Goal: Information Seeking & Learning: Learn about a topic

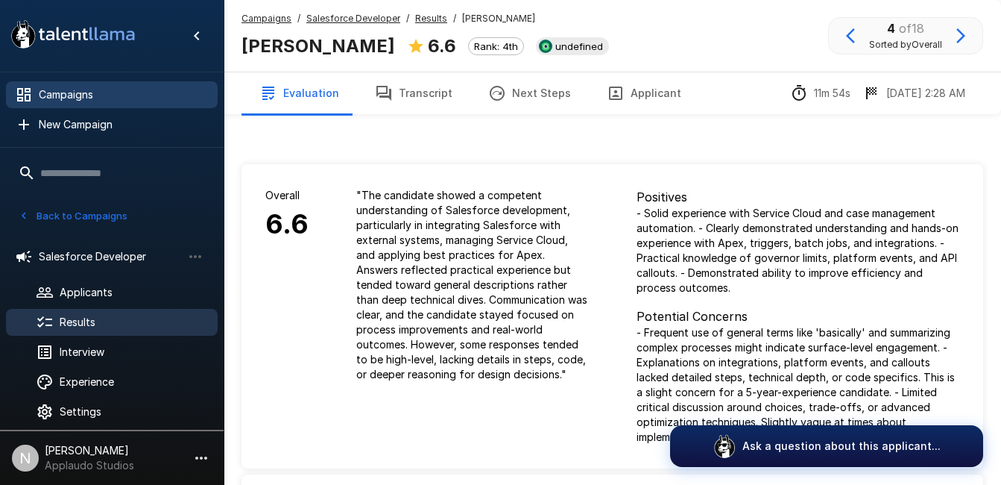
click at [87, 88] on span "Campaigns" at bounding box center [122, 94] width 167 height 15
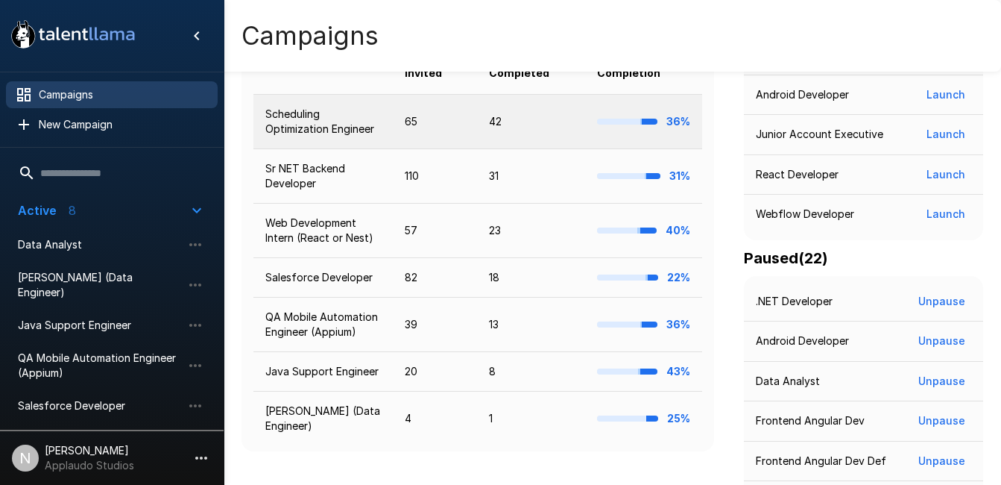
scroll to position [347, 0]
click at [303, 113] on td "Scheduling Optimization Engineer" at bounding box center [323, 122] width 139 height 54
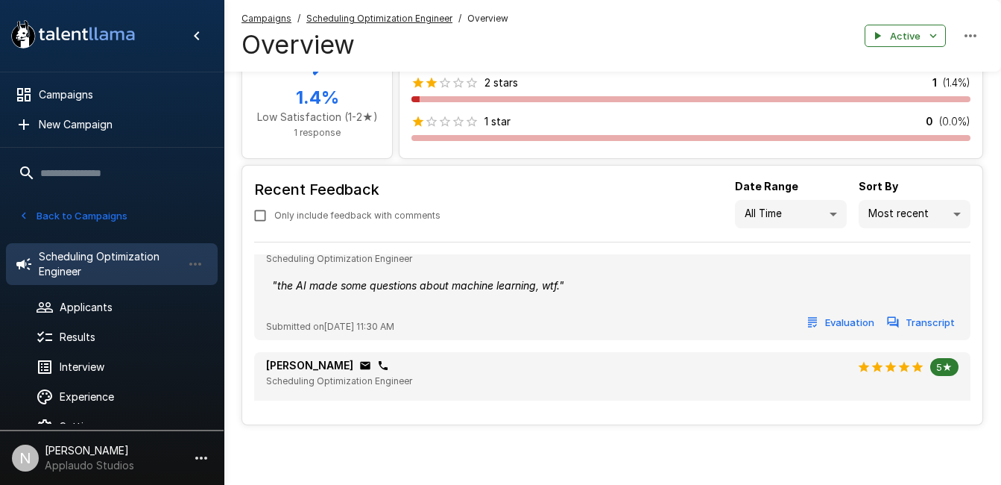
scroll to position [877, 0]
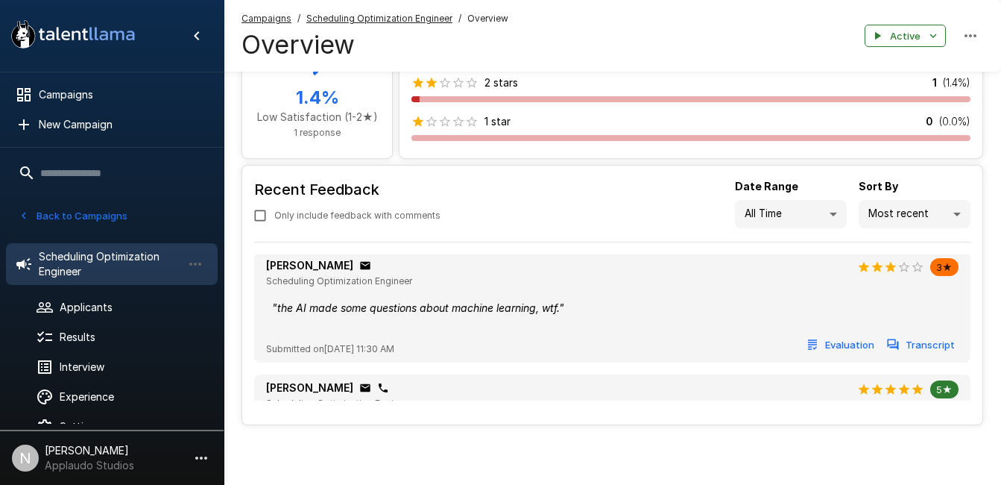
click at [823, 355] on button "Evaluation" at bounding box center [841, 344] width 75 height 23
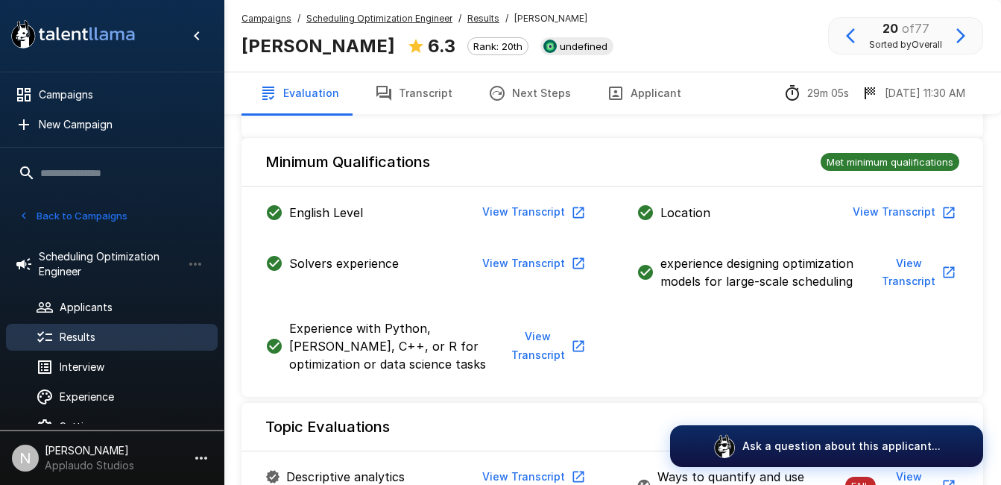
scroll to position [560, 0]
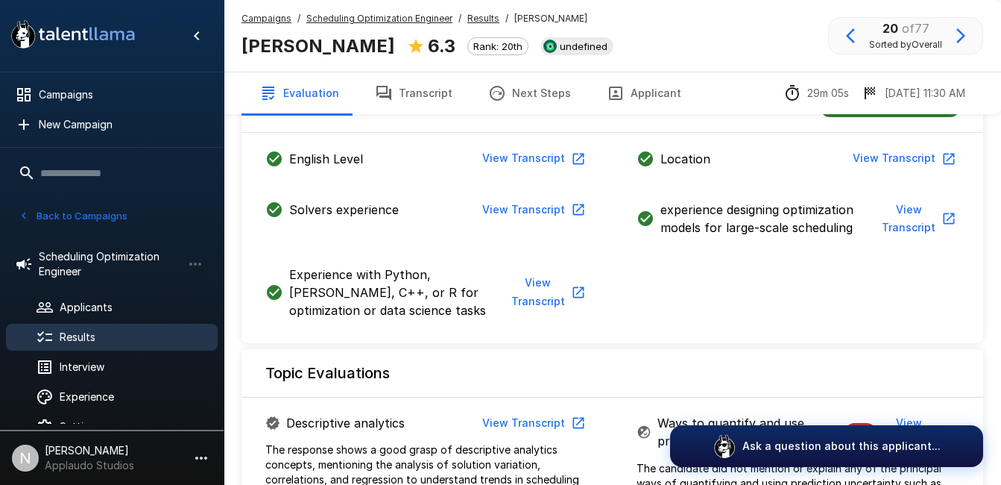
click at [552, 155] on button "View Transcript" at bounding box center [532, 159] width 113 height 28
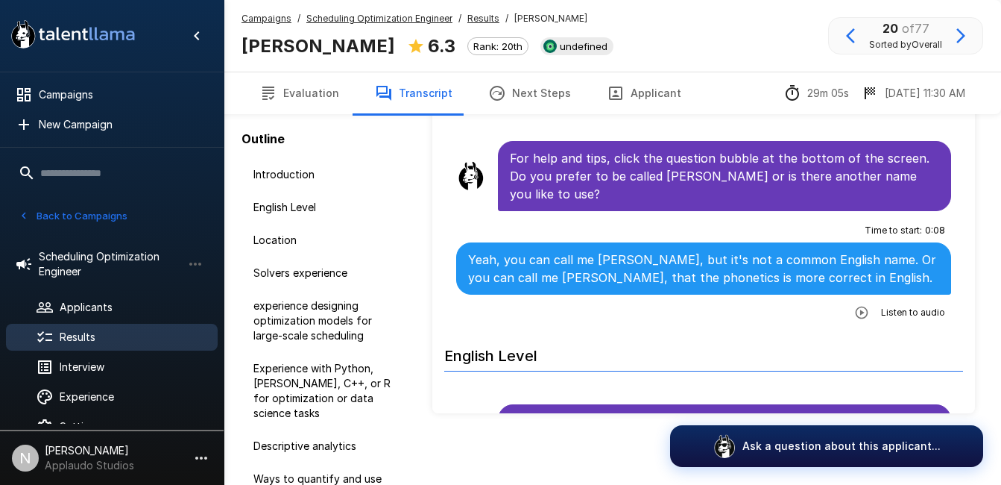
scroll to position [125, 0]
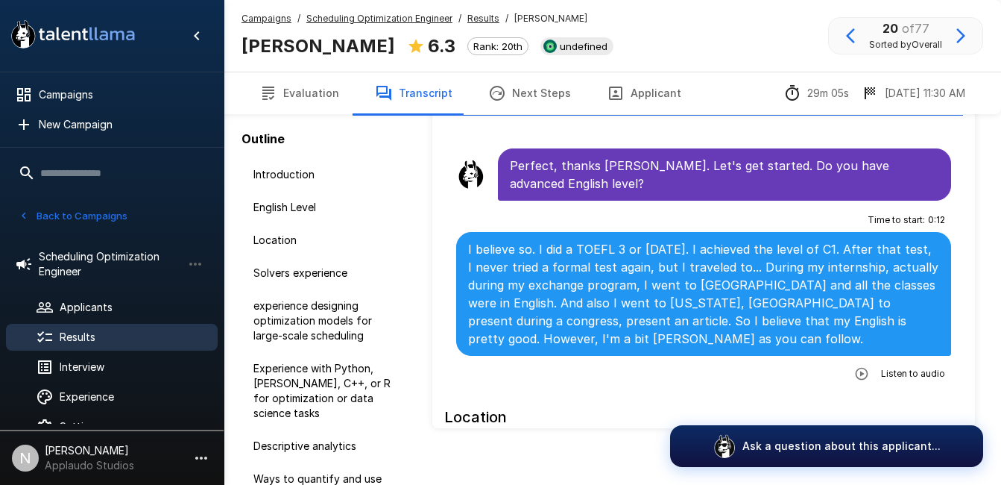
scroll to position [272, 0]
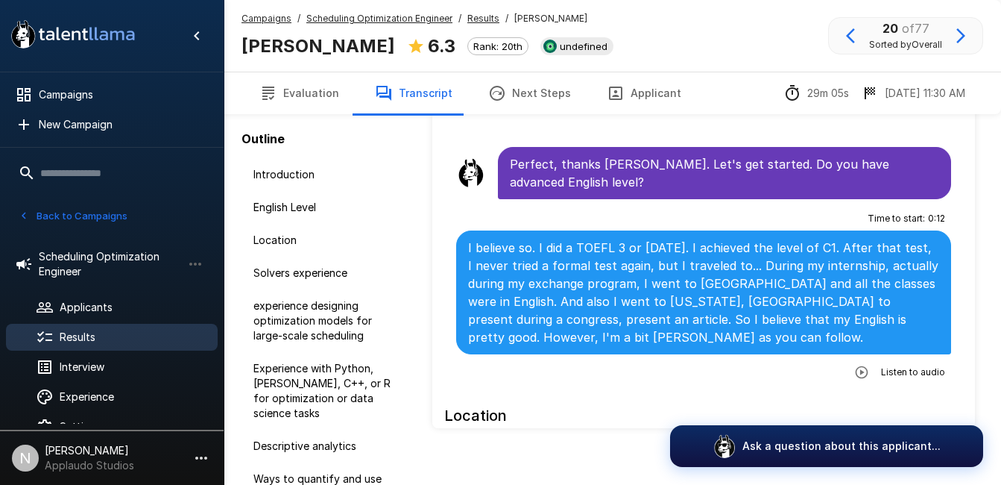
drag, startPoint x: 851, startPoint y: 353, endPoint x: 718, endPoint y: 342, distance: 133.2
click at [718, 342] on div "Time to start : 0 : 12 I believe so. I did a TOEFL 3 or [DATE]. I achieved the …" at bounding box center [703, 295] width 495 height 177
click at [858, 365] on icon "button" at bounding box center [861, 371] width 13 height 13
click at [793, 366] on icon "button" at bounding box center [800, 373] width 15 height 15
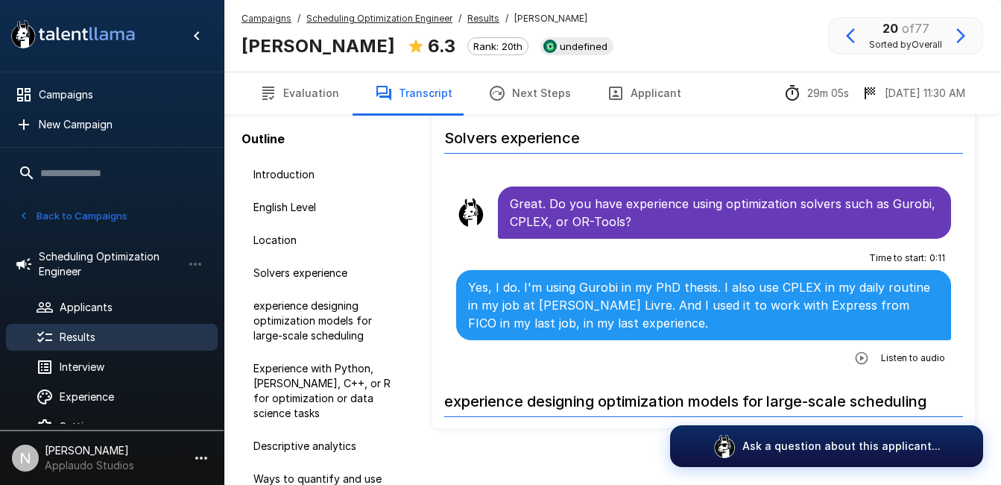
scroll to position [779, 0]
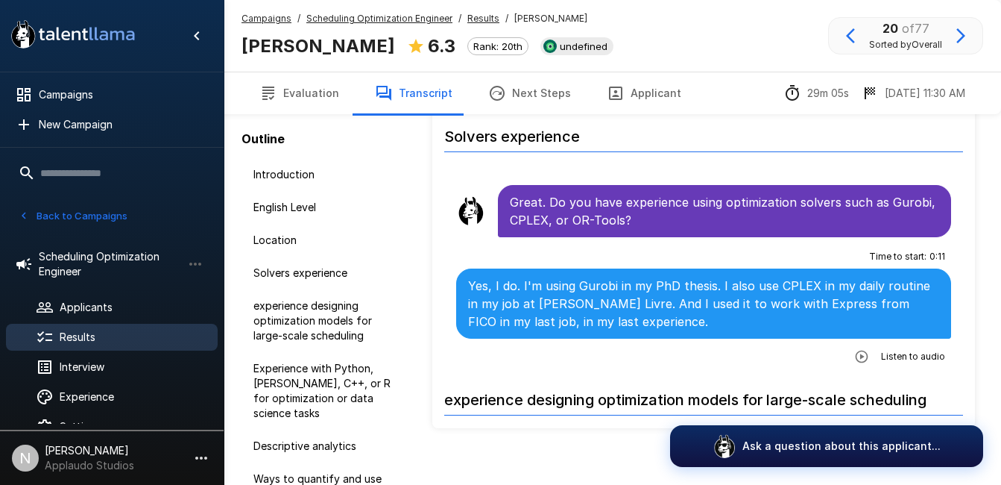
click at [855, 350] on icon "button" at bounding box center [861, 356] width 13 height 13
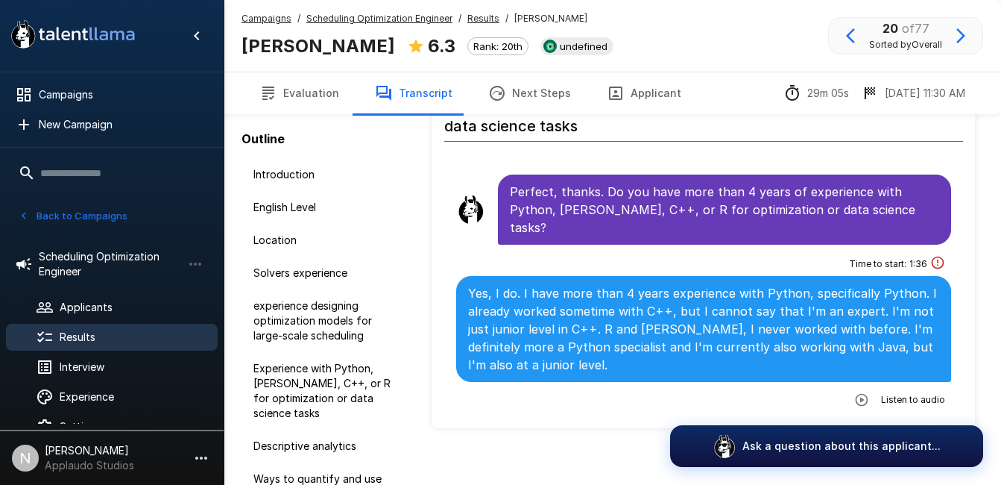
scroll to position [1734, 0]
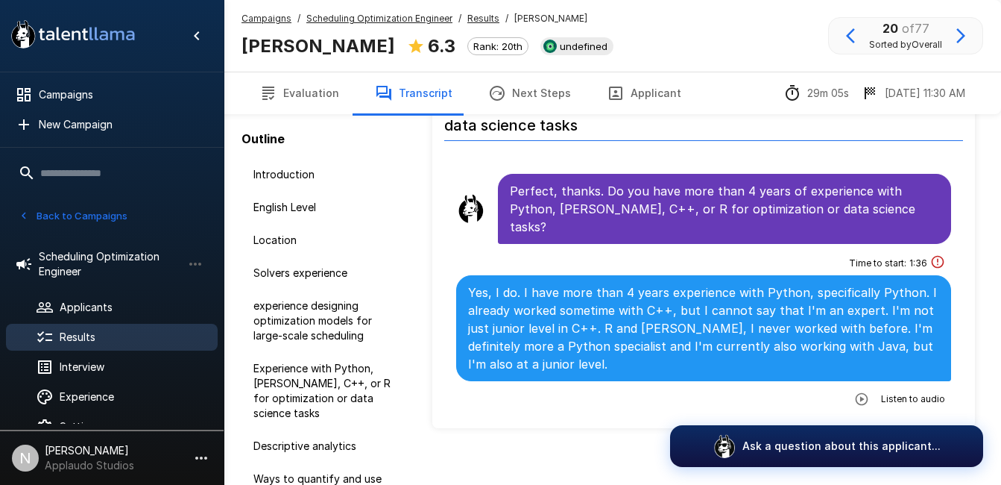
click at [857, 391] on icon "button" at bounding box center [862, 398] width 15 height 15
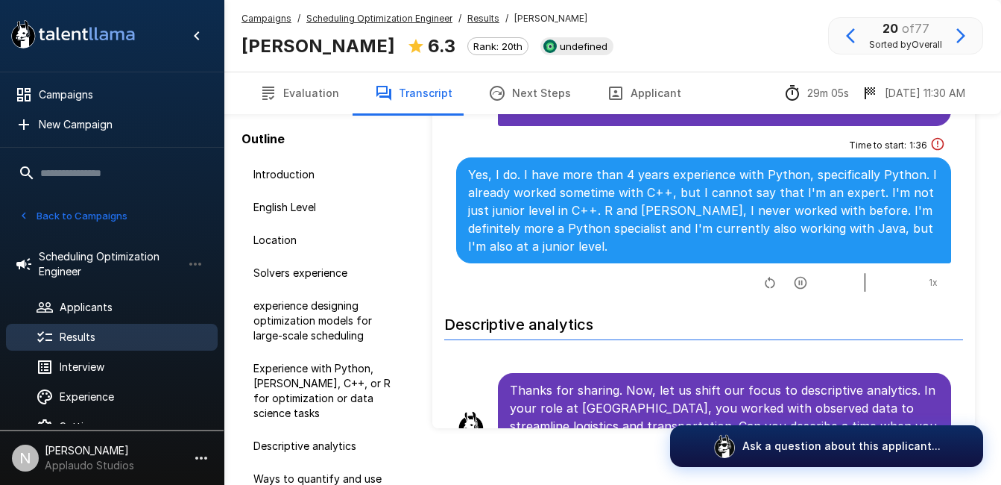
scroll to position [1848, 0]
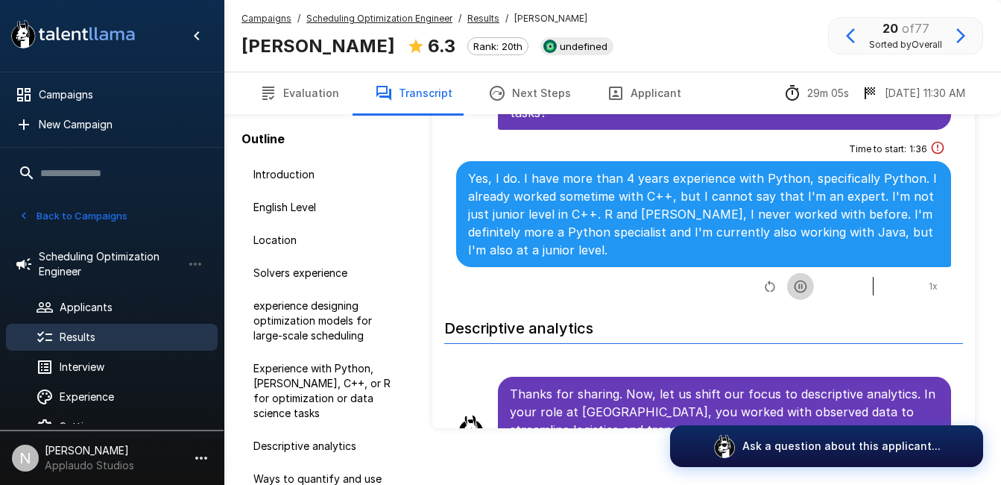
click at [793, 279] on icon "button" at bounding box center [800, 286] width 15 height 15
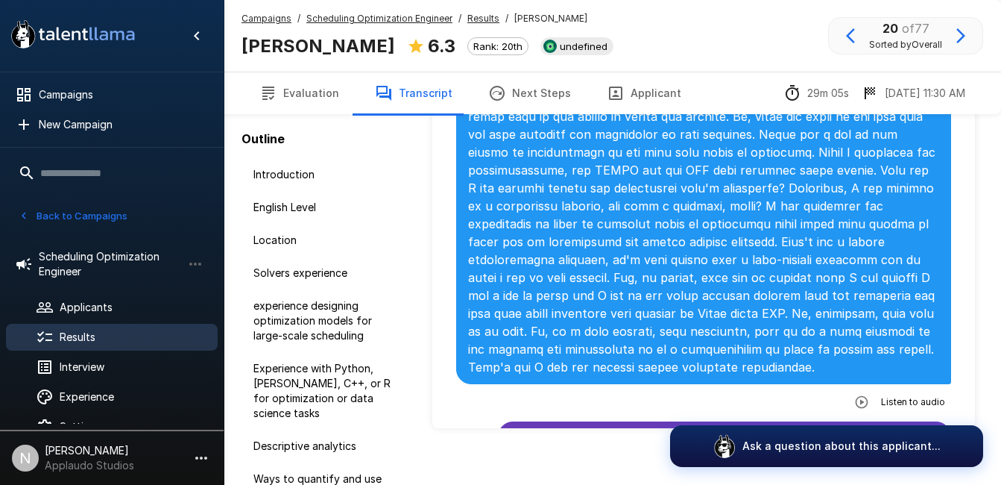
scroll to position [2340, 0]
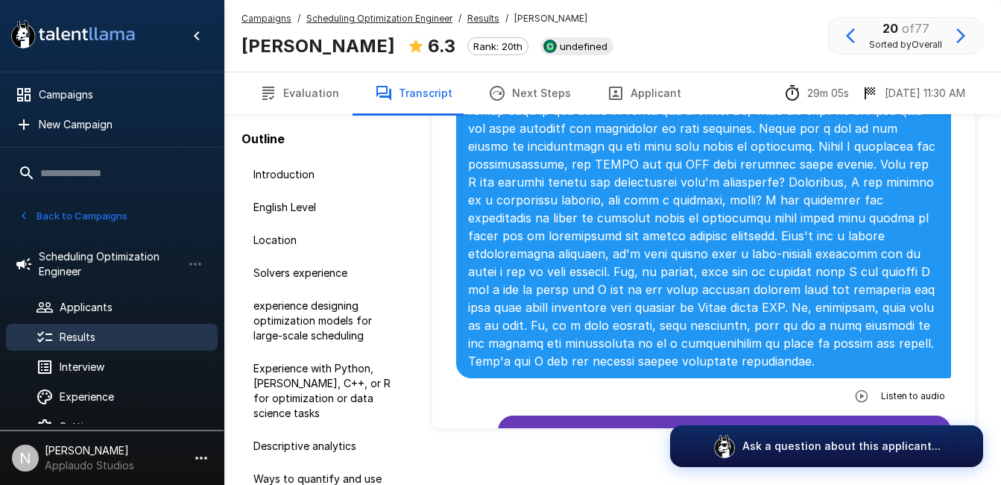
click at [855, 389] on icon "button" at bounding box center [862, 396] width 15 height 15
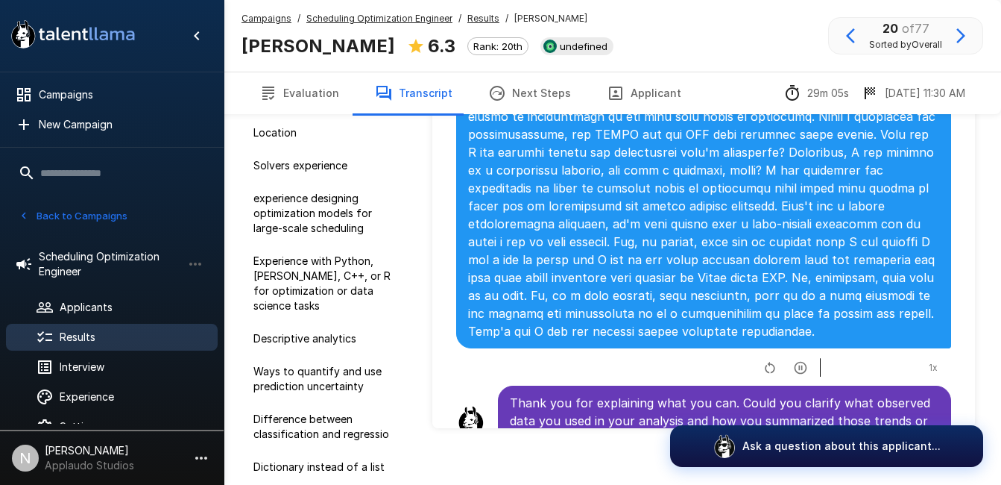
scroll to position [139, 0]
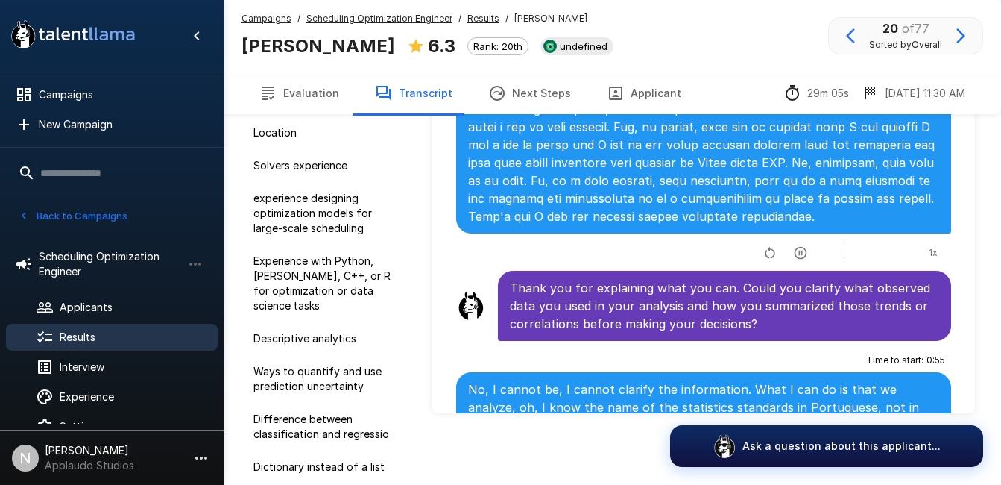
scroll to position [2470, 0]
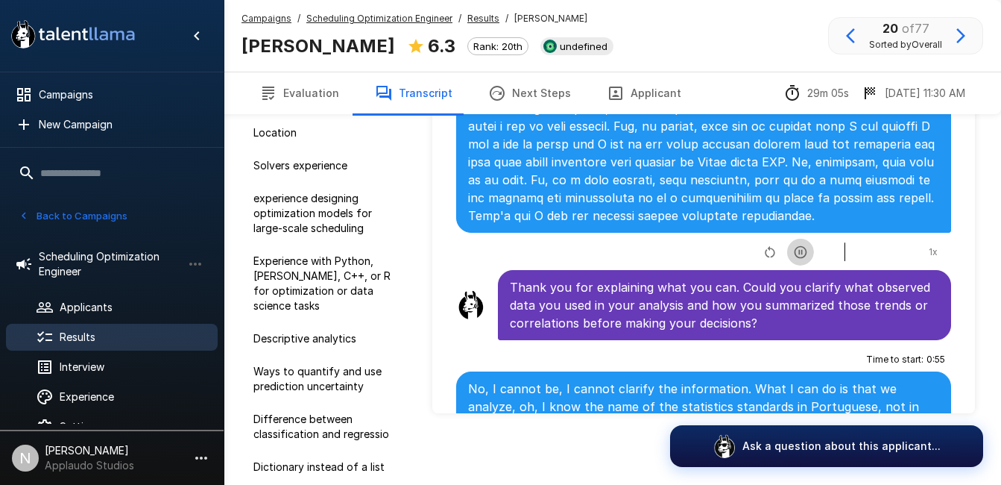
click at [794, 245] on icon "button" at bounding box center [800, 251] width 13 height 13
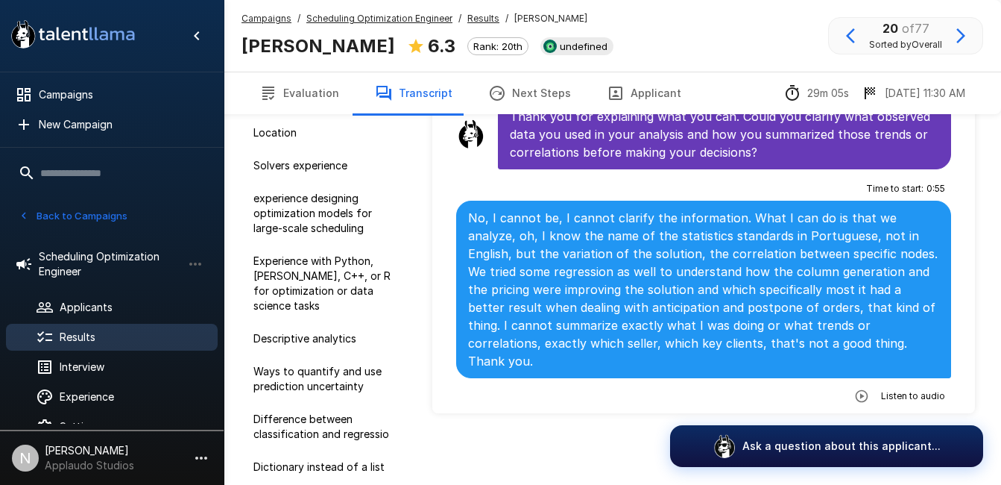
scroll to position [2642, 0]
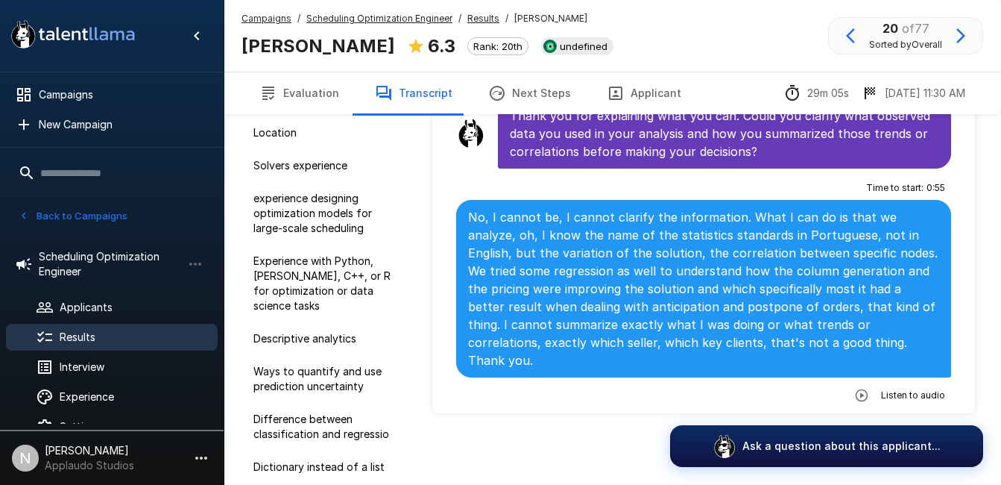
click at [855, 388] on icon "button" at bounding box center [862, 395] width 15 height 15
click at [793, 389] on icon "button" at bounding box center [800, 396] width 15 height 15
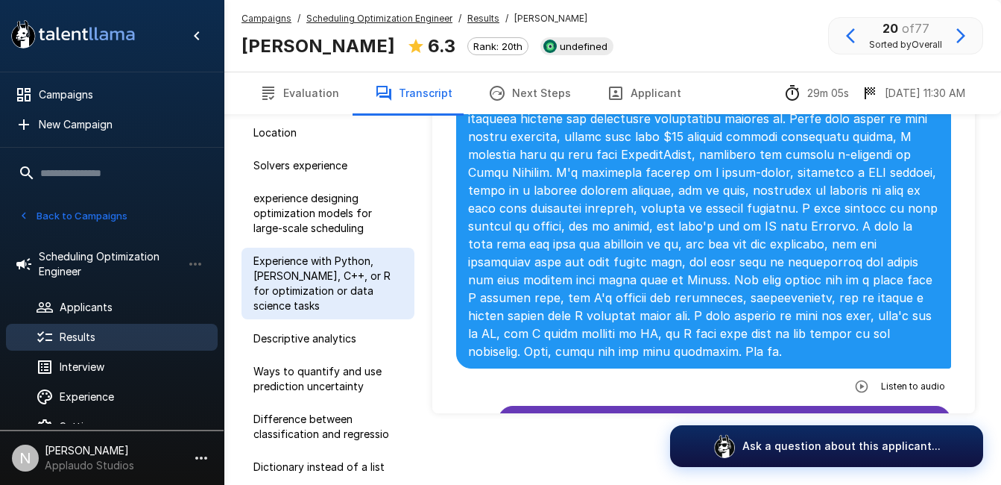
scroll to position [0, 0]
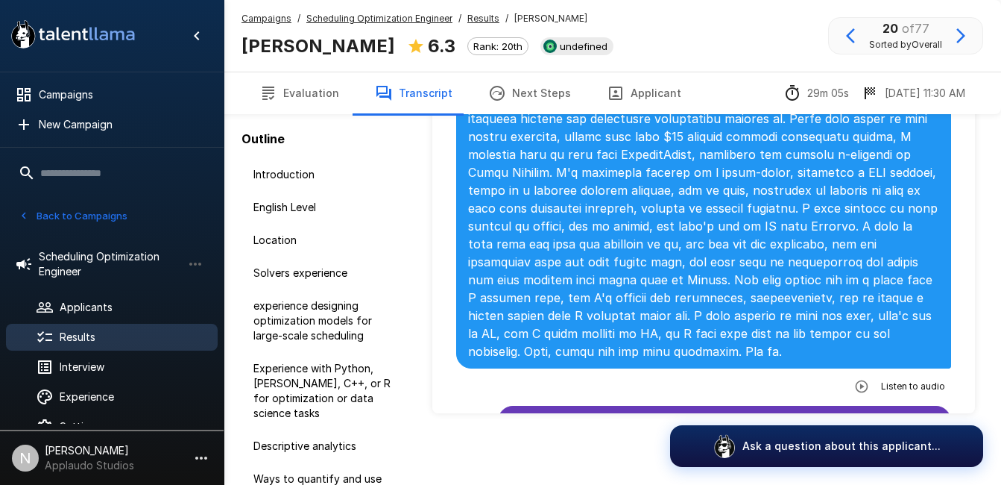
click at [335, 87] on button "Evaluation" at bounding box center [300, 93] width 116 height 42
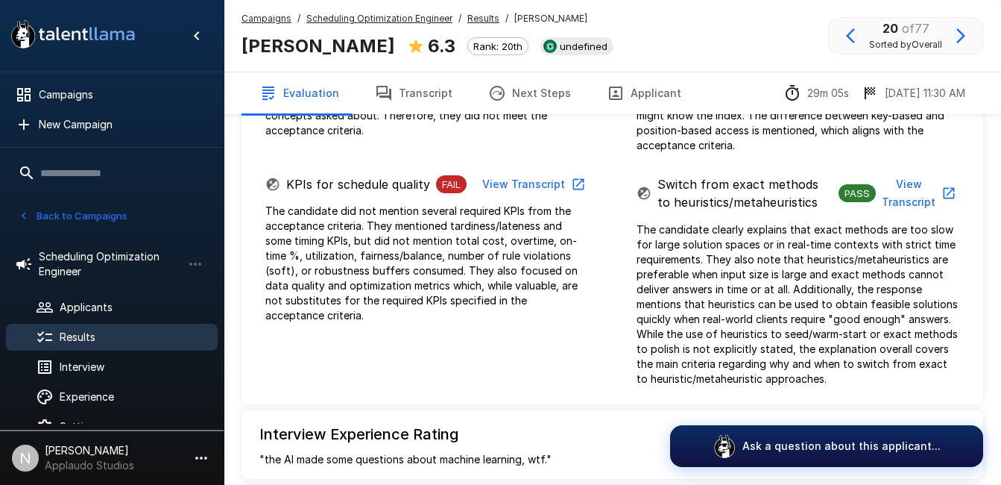
scroll to position [1224, 0]
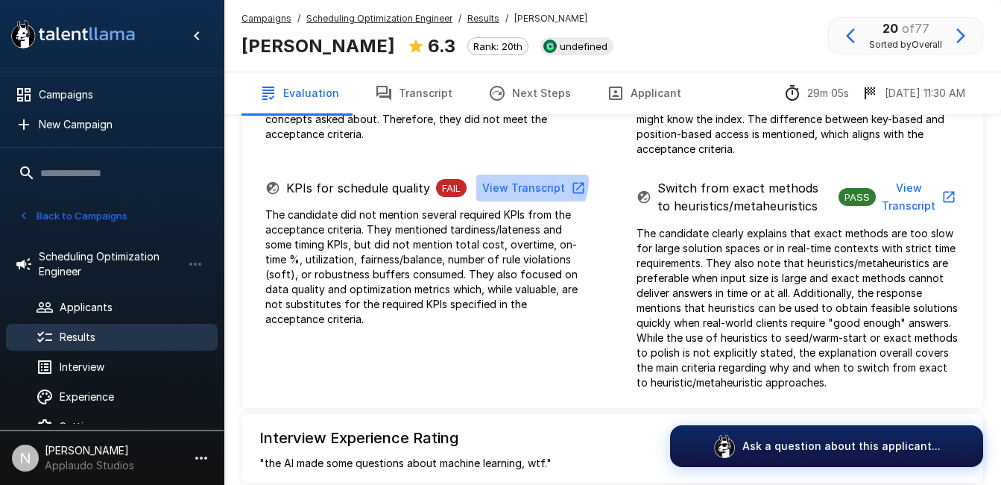
click at [529, 174] on button "View Transcript" at bounding box center [532, 188] width 113 height 28
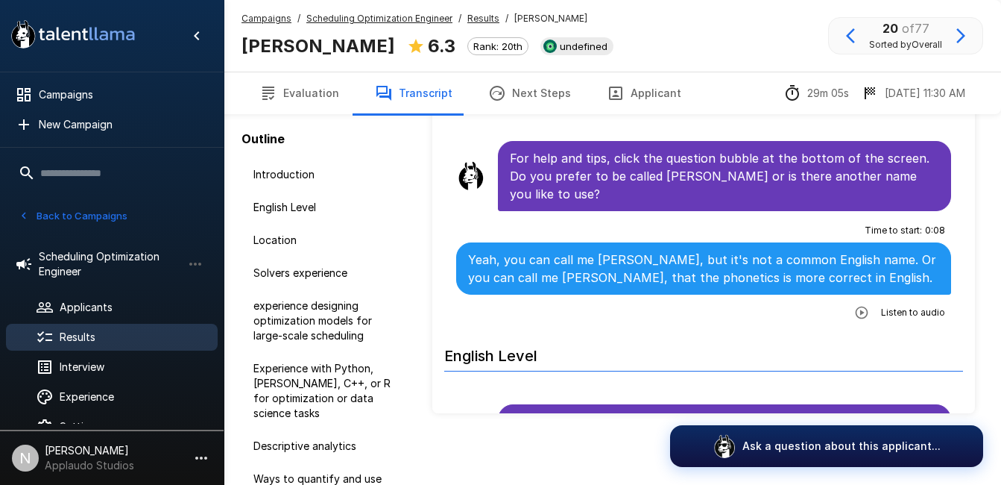
scroll to position [125, 0]
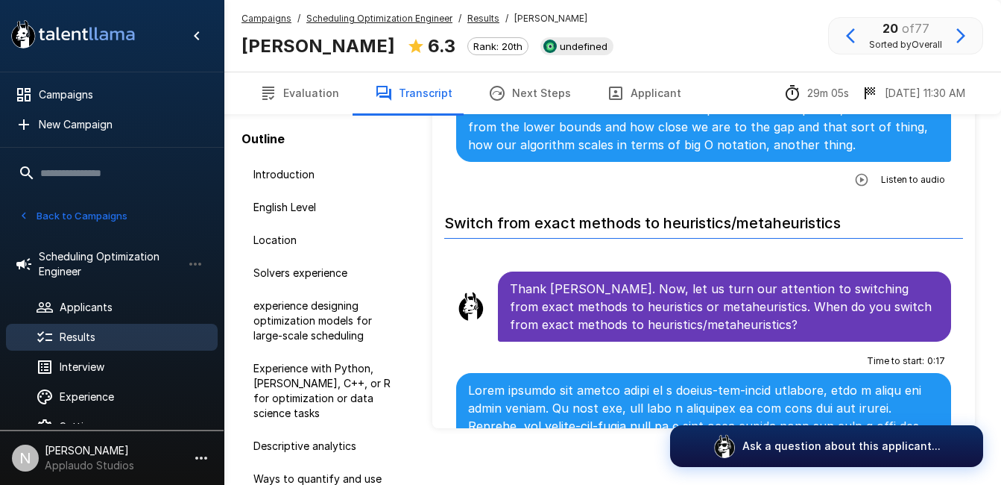
scroll to position [4527, 0]
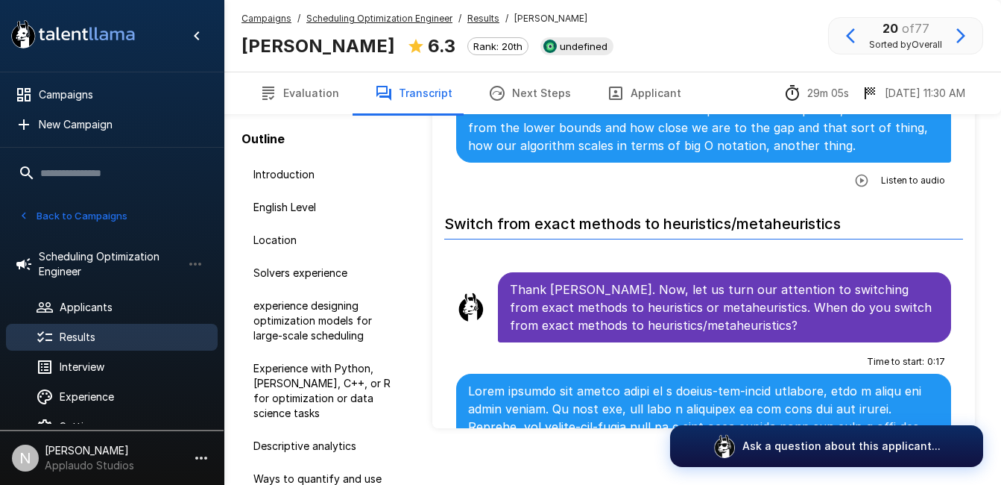
click at [331, 109] on button "Evaluation" at bounding box center [300, 93] width 116 height 42
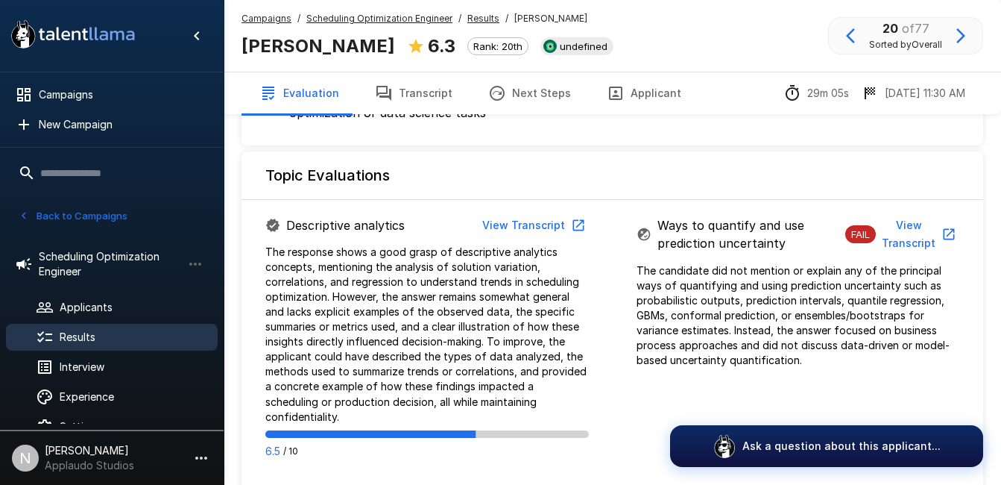
scroll to position [758, 0]
click at [544, 218] on button "View Transcript" at bounding box center [532, 225] width 113 height 28
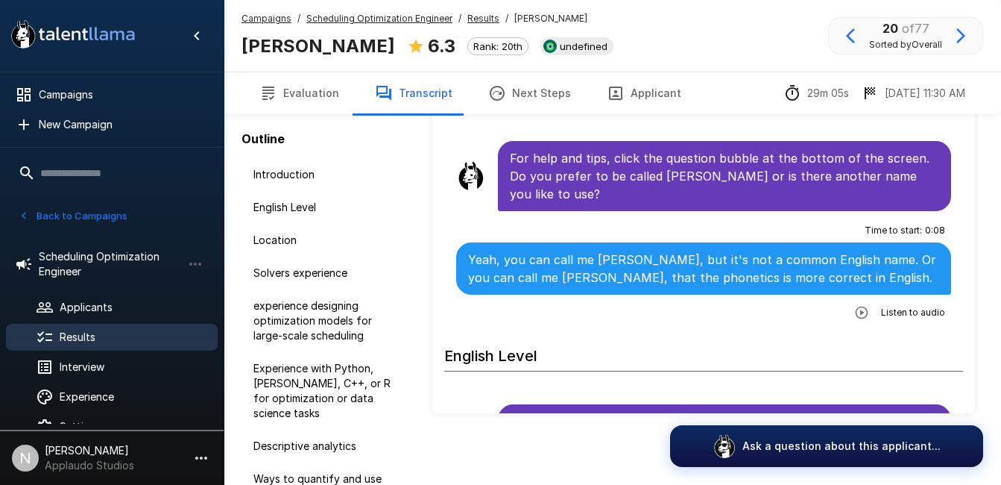
scroll to position [125, 0]
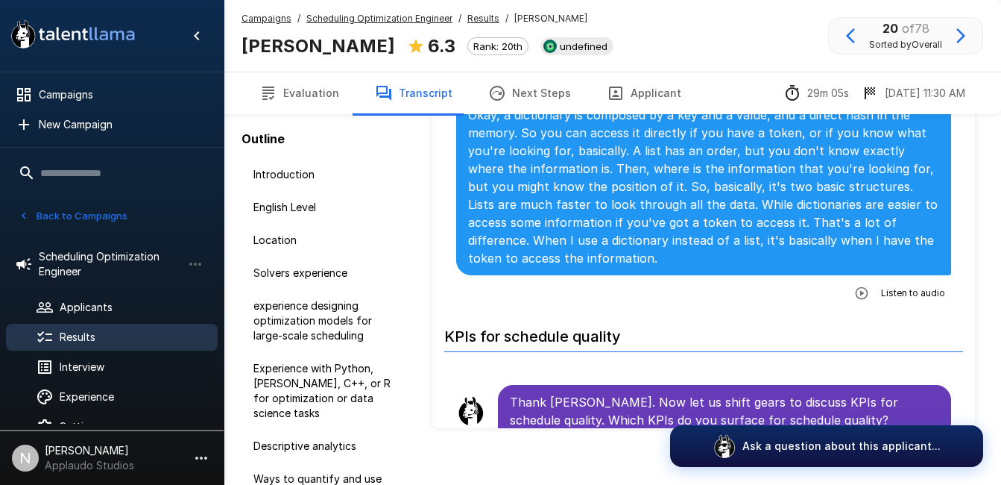
scroll to position [4009, 0]
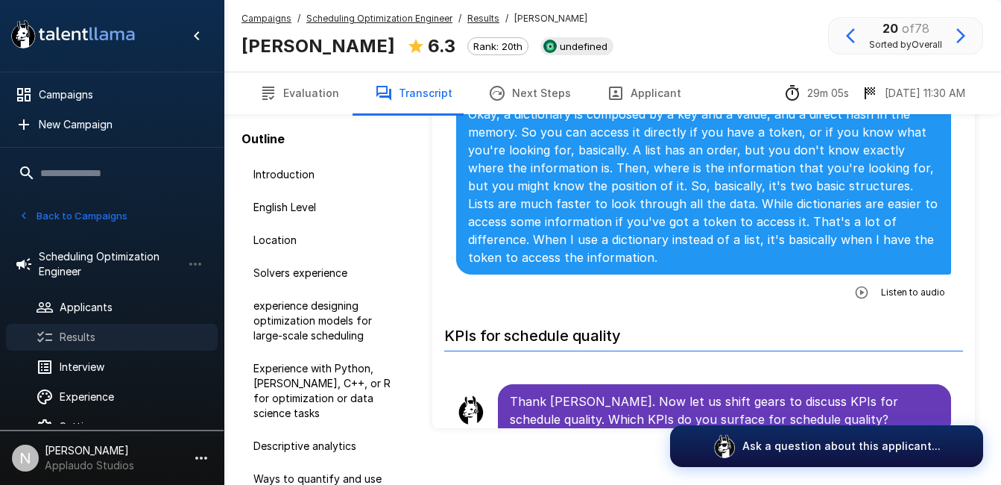
click at [72, 330] on span "Results" at bounding box center [133, 337] width 146 height 15
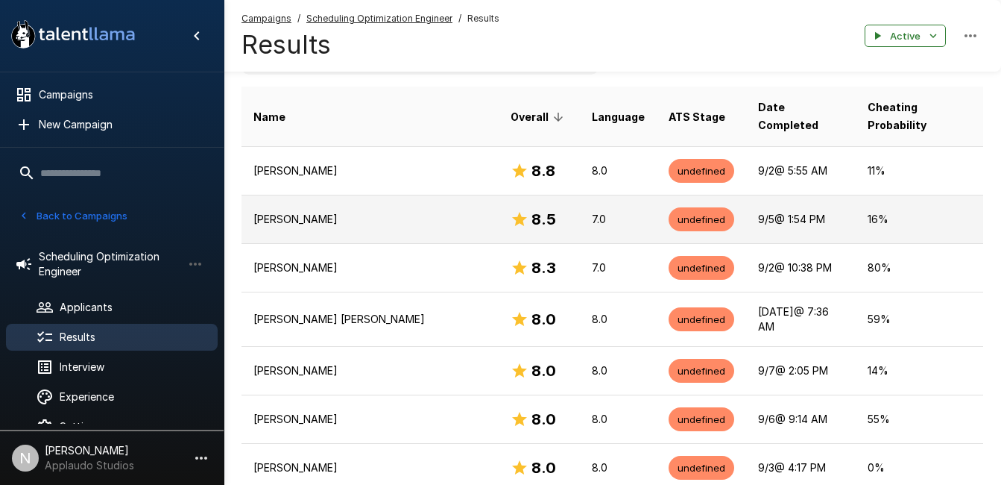
scroll to position [270, 0]
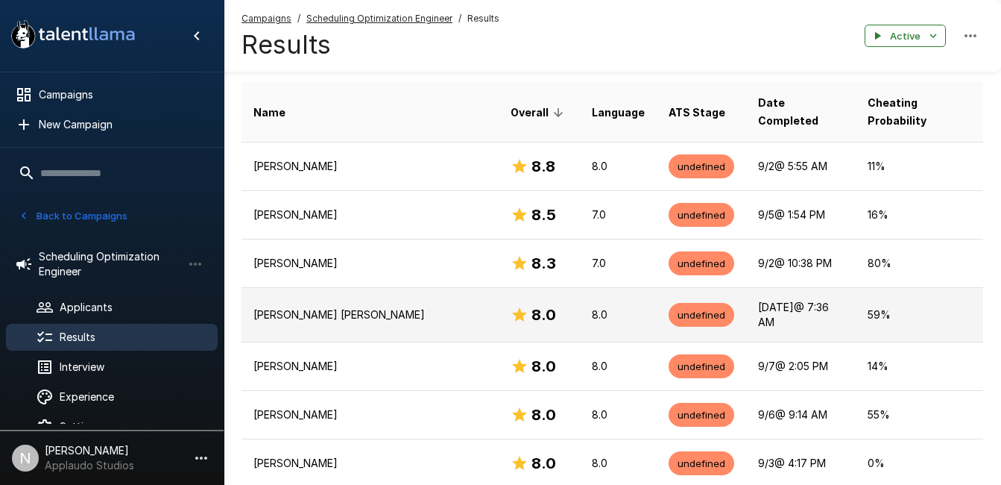
click at [389, 307] on p "[PERSON_NAME] [PERSON_NAME]" at bounding box center [370, 314] width 233 height 15
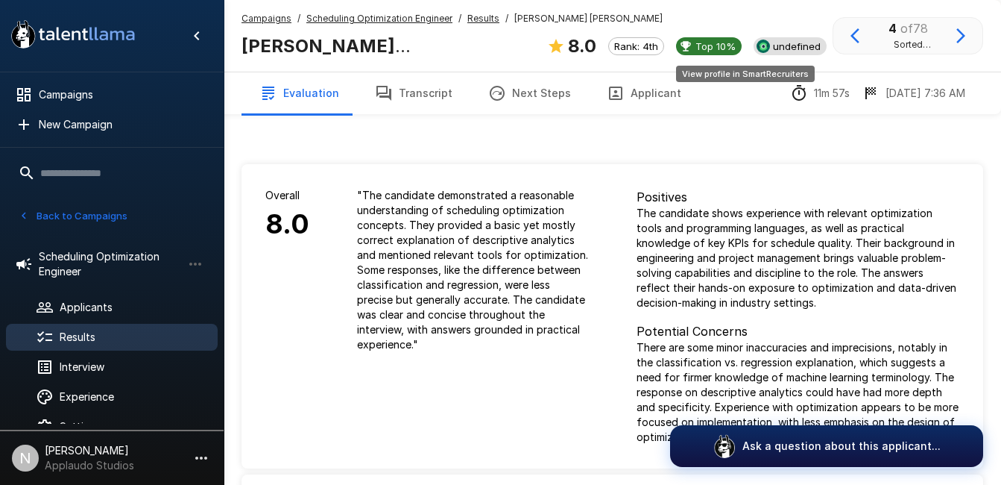
click at [767, 49] on span "undefined" at bounding box center [797, 46] width 60 height 12
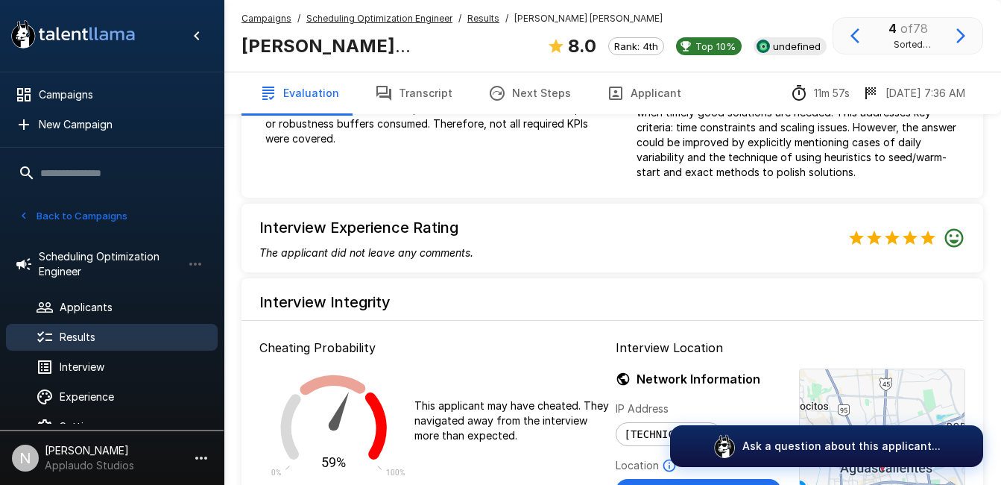
scroll to position [1523, 0]
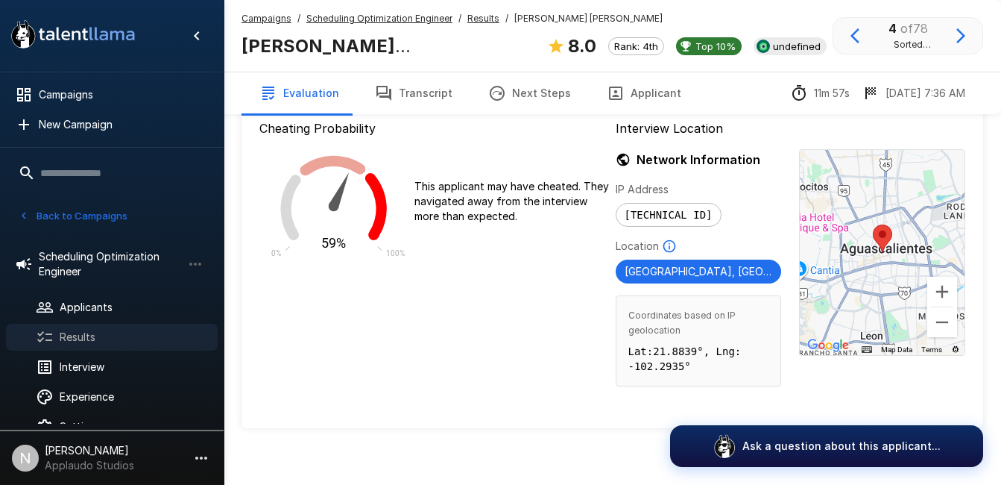
click at [121, 332] on span "Results" at bounding box center [133, 337] width 146 height 15
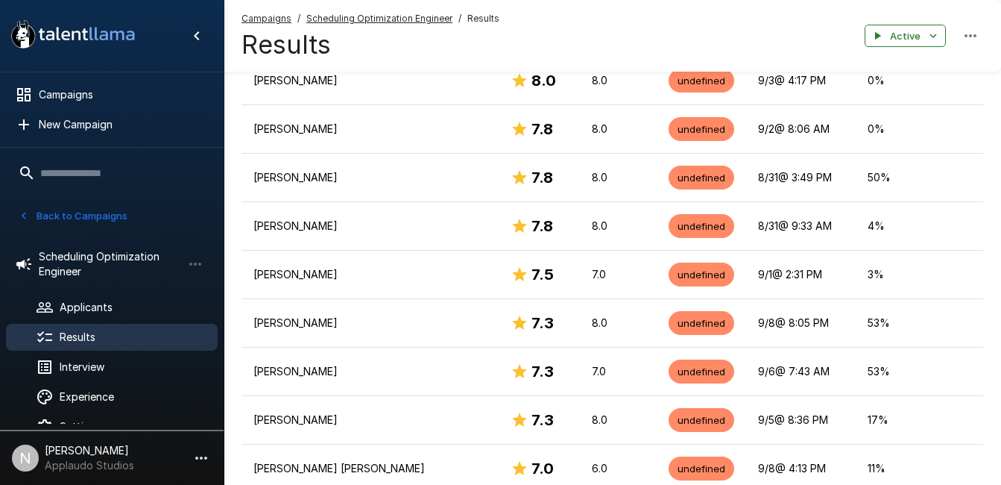
scroll to position [652, 0]
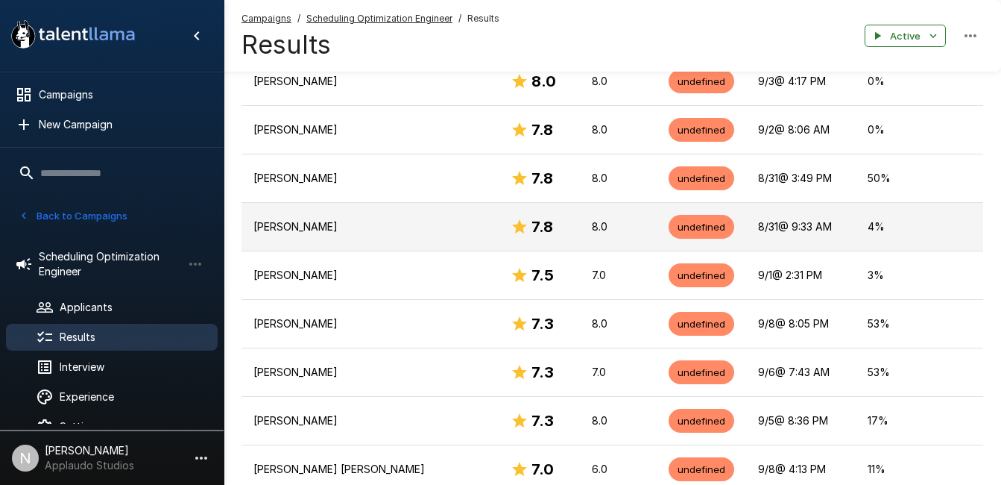
click at [360, 219] on p "[PERSON_NAME]" at bounding box center [370, 226] width 233 height 15
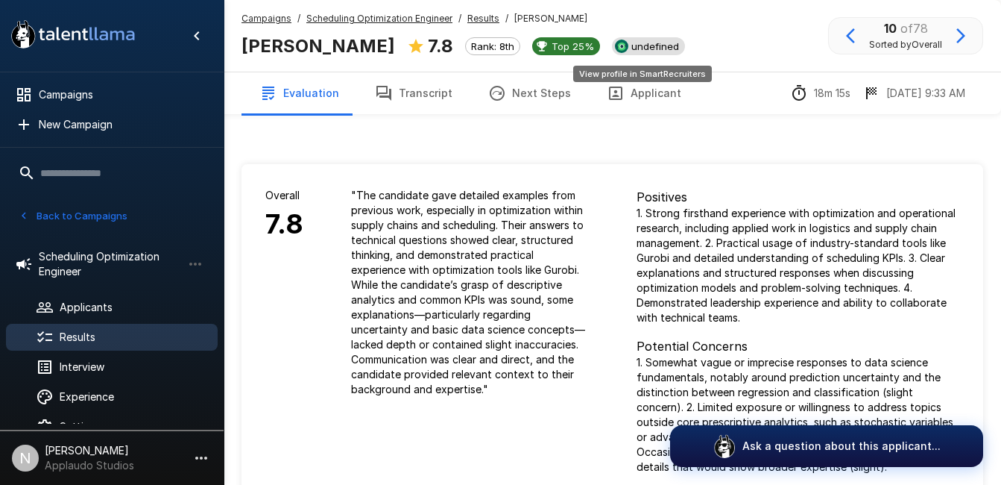
click at [664, 44] on span "undefined" at bounding box center [656, 46] width 60 height 12
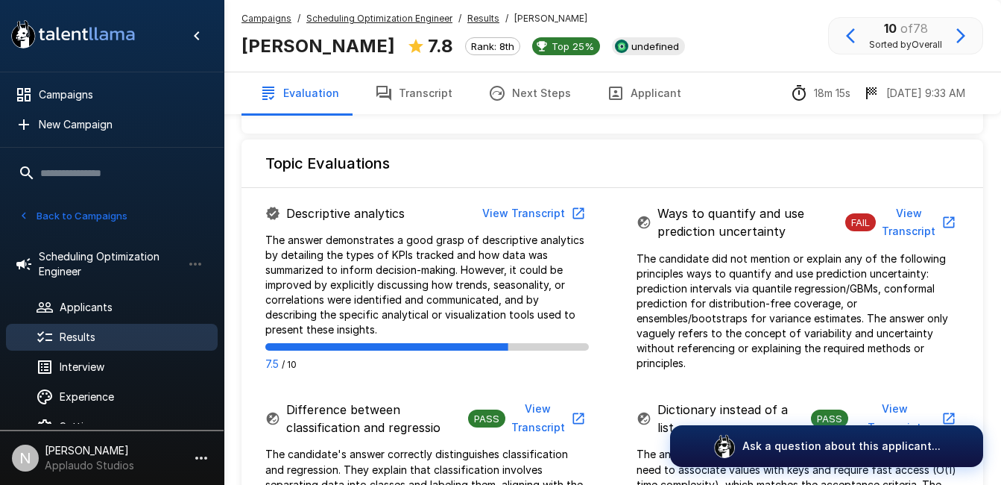
scroll to position [784, 0]
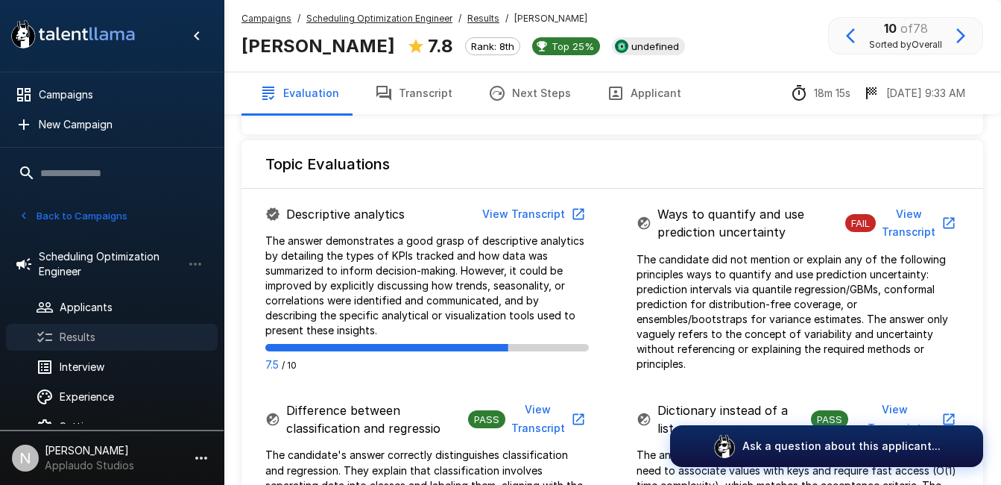
click at [110, 336] on span "Results" at bounding box center [133, 337] width 146 height 15
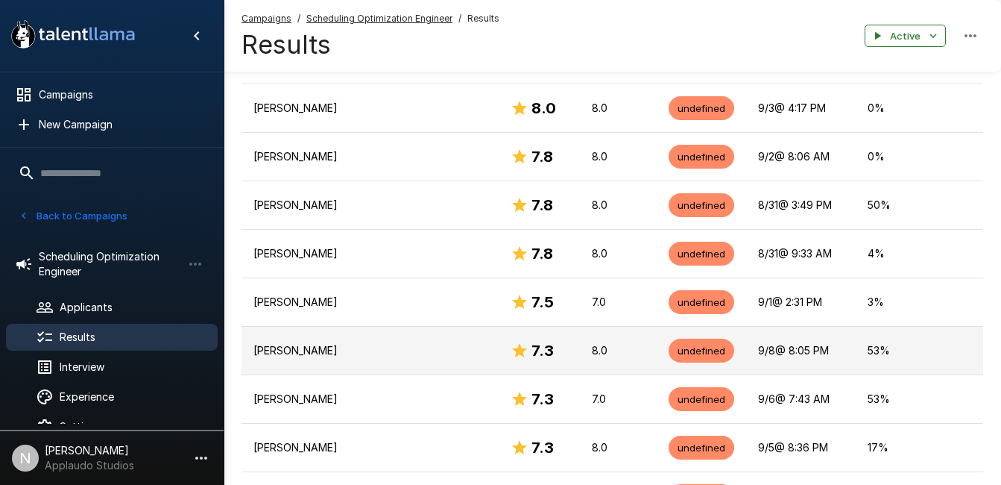
scroll to position [624, 0]
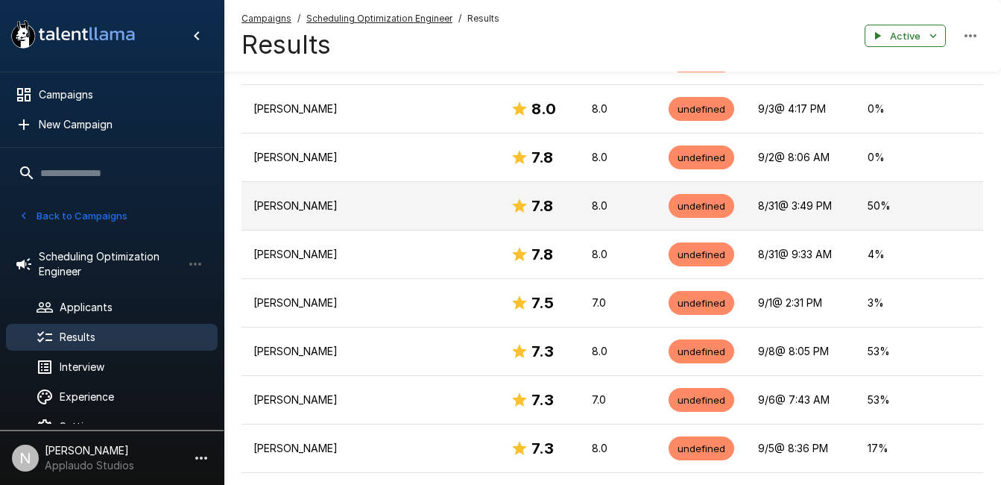
click at [390, 198] on p "[PERSON_NAME]" at bounding box center [370, 205] width 233 height 15
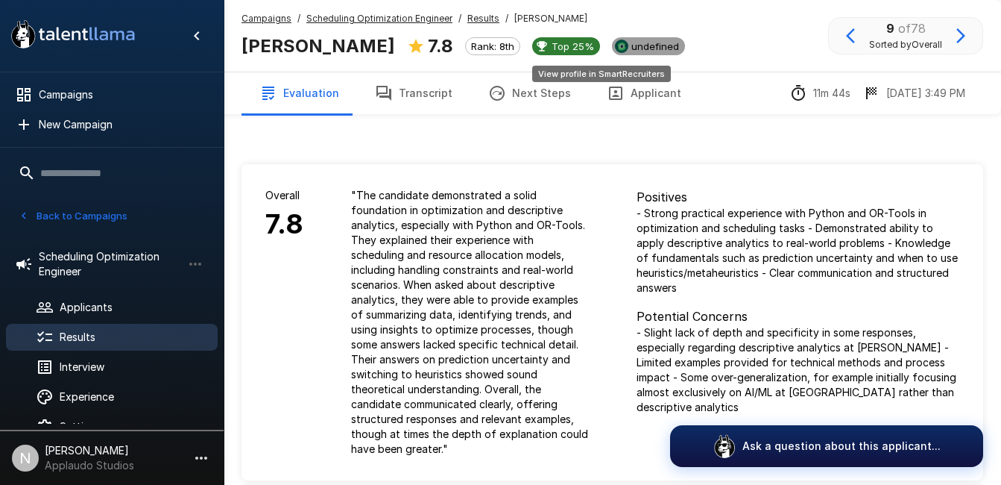
click at [626, 43] on span "undefined" at bounding box center [656, 46] width 60 height 12
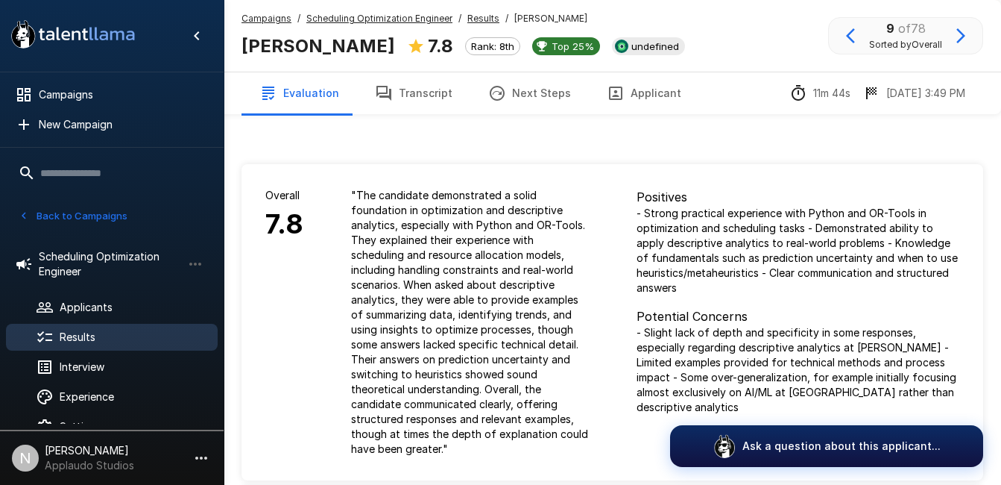
click at [90, 339] on span "Results" at bounding box center [133, 337] width 146 height 15
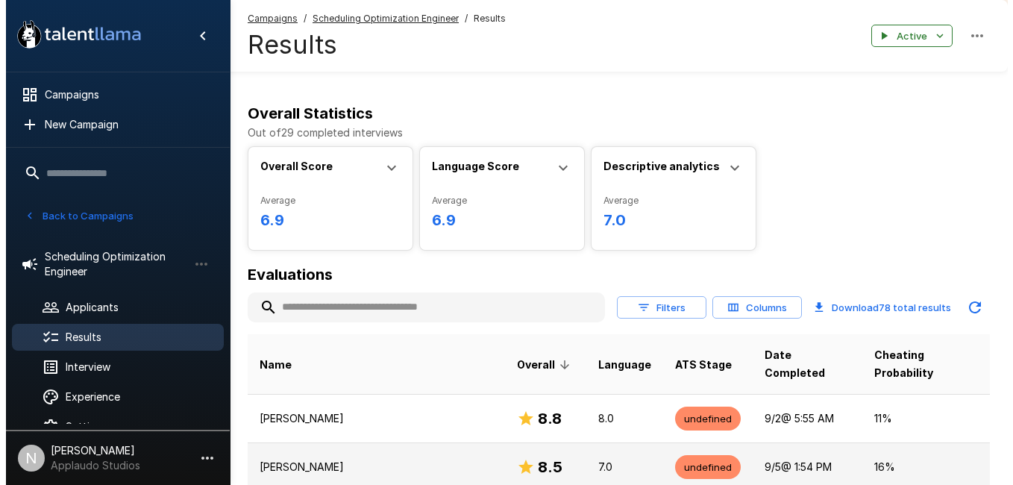
scroll to position [17, 0]
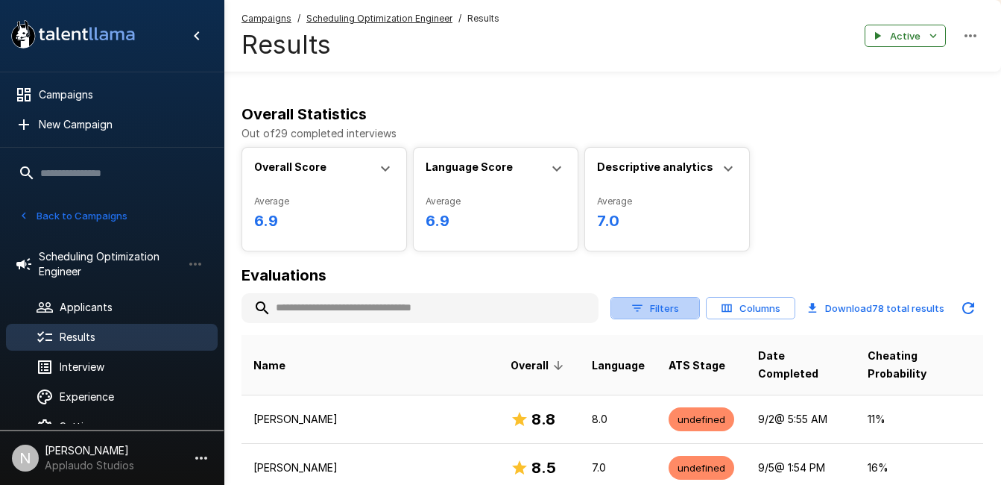
click at [682, 312] on button "Filters" at bounding box center [655, 308] width 89 height 23
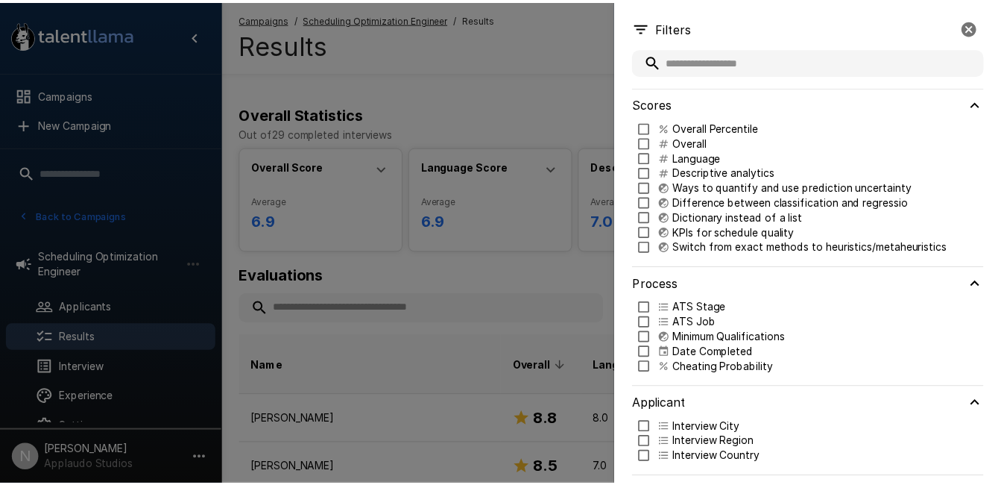
scroll to position [94, 0]
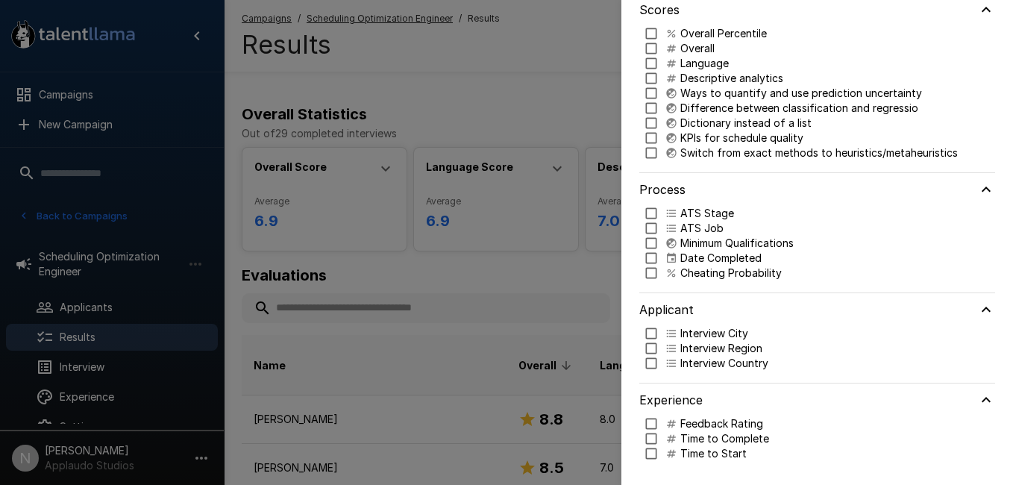
type input "***"
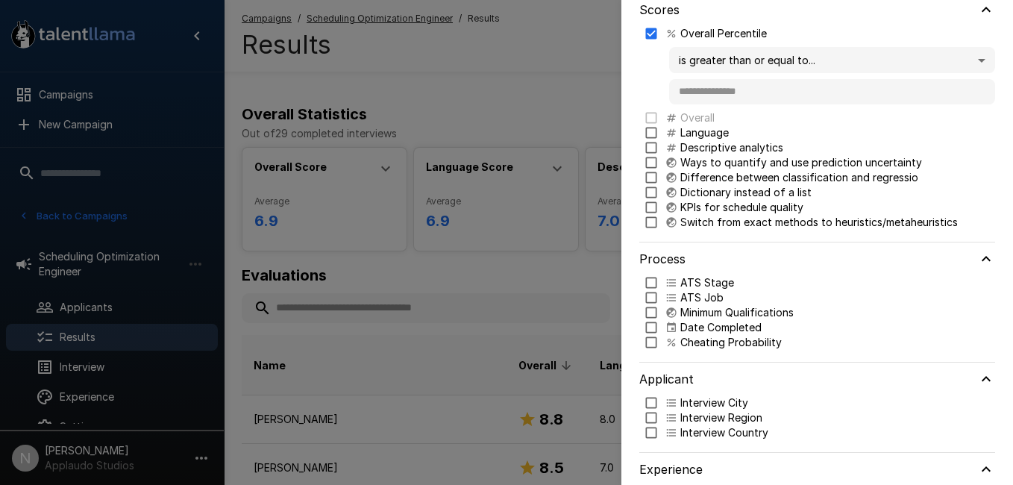
click at [752, 51] on body "A new version of Talent Llama is available. Please click here to refresh your b…" at bounding box center [512, 225] width 1024 height 485
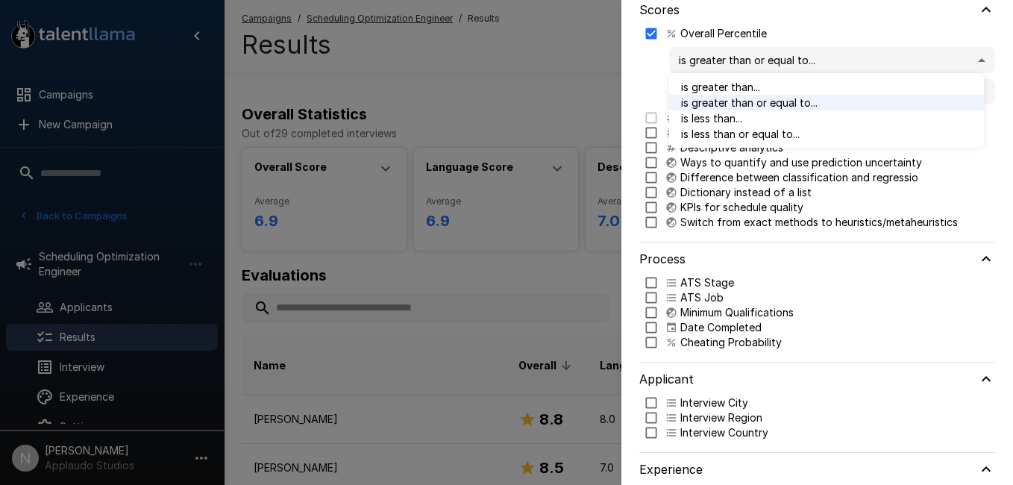
click at [641, 29] on div at bounding box center [506, 242] width 1013 height 485
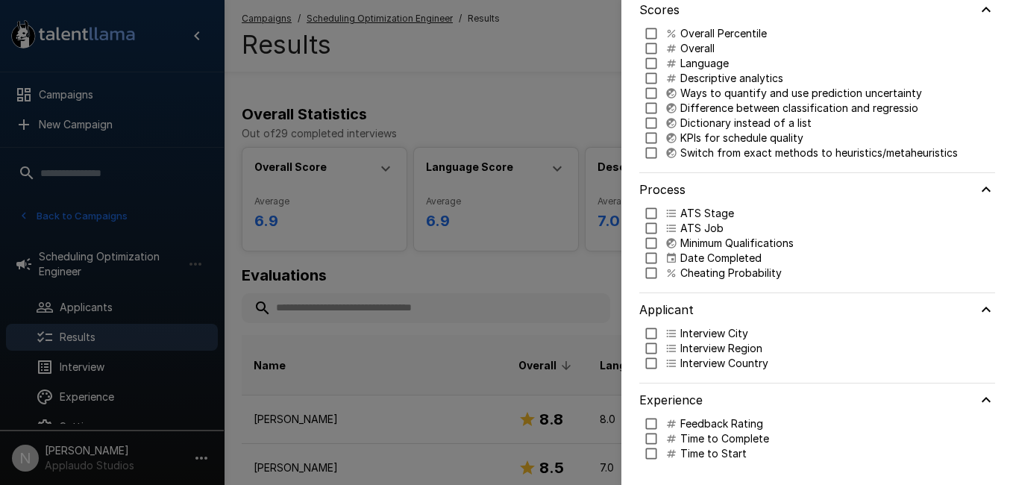
click at [584, 66] on div at bounding box center [506, 242] width 1013 height 485
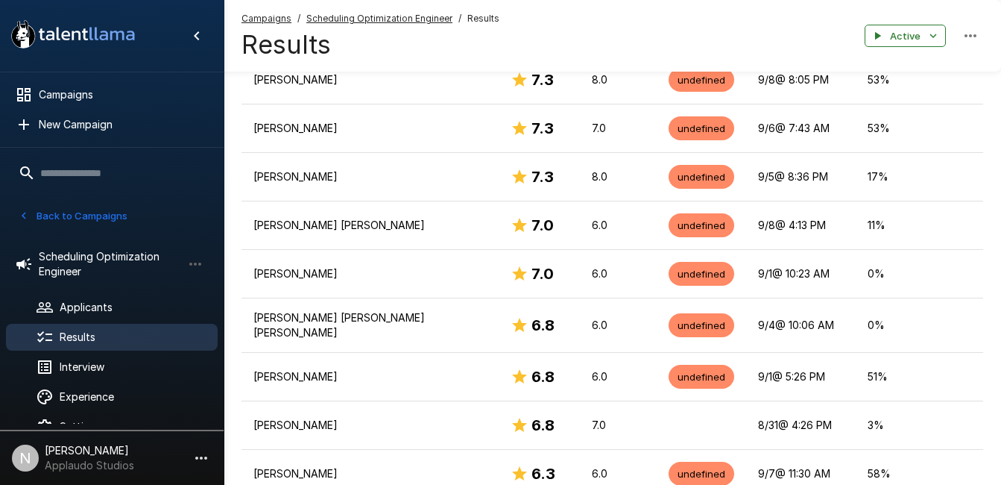
scroll to position [896, 0]
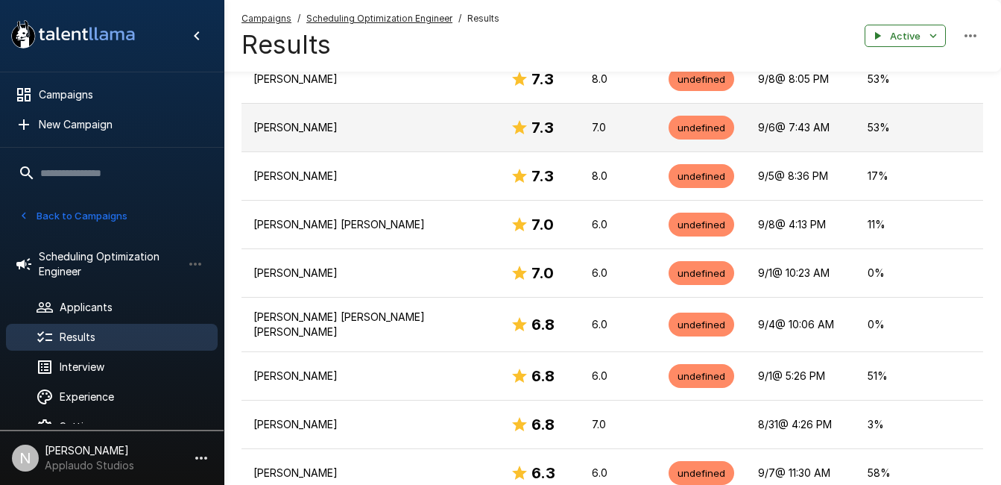
click at [337, 103] on td "[PERSON_NAME]" at bounding box center [370, 127] width 257 height 48
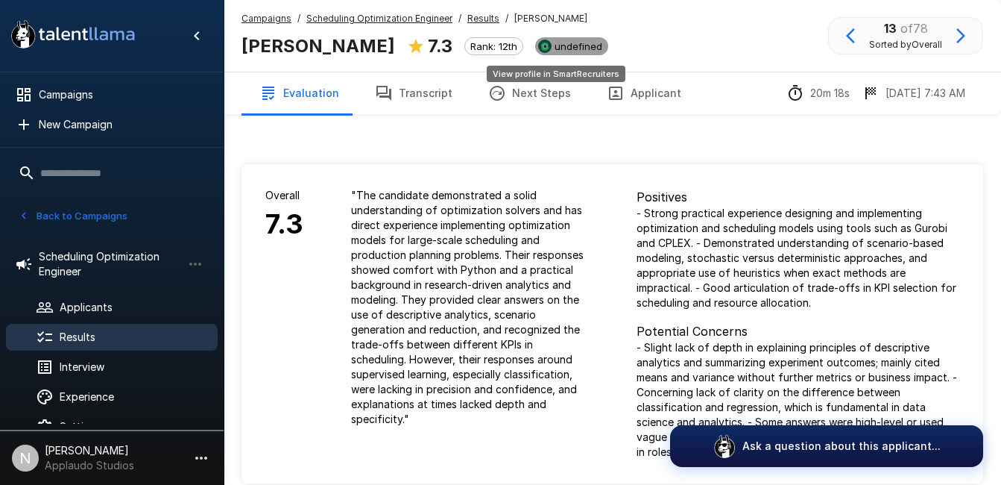
click at [562, 51] on span "undefined" at bounding box center [579, 46] width 60 height 12
